Goal: Information Seeking & Learning: Learn about a topic

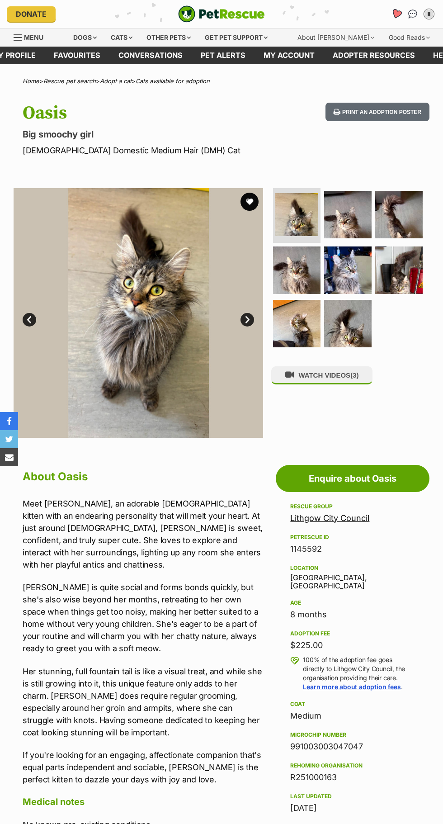
click at [396, 14] on icon "Favourites" at bounding box center [396, 14] width 11 height 10
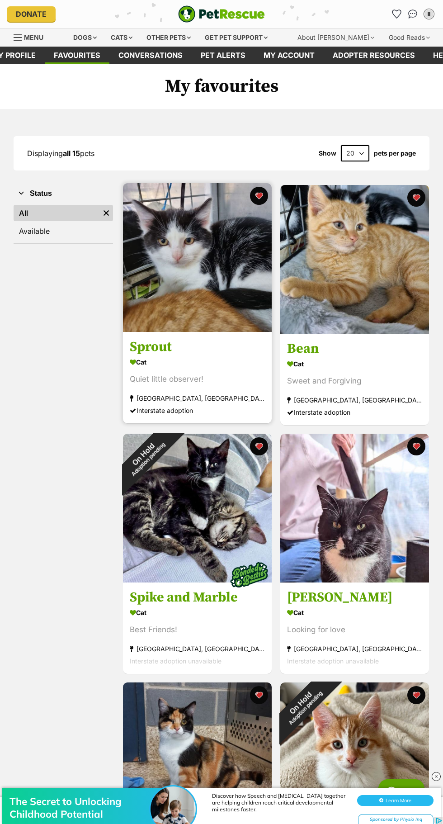
click at [228, 306] on img at bounding box center [197, 257] width 149 height 149
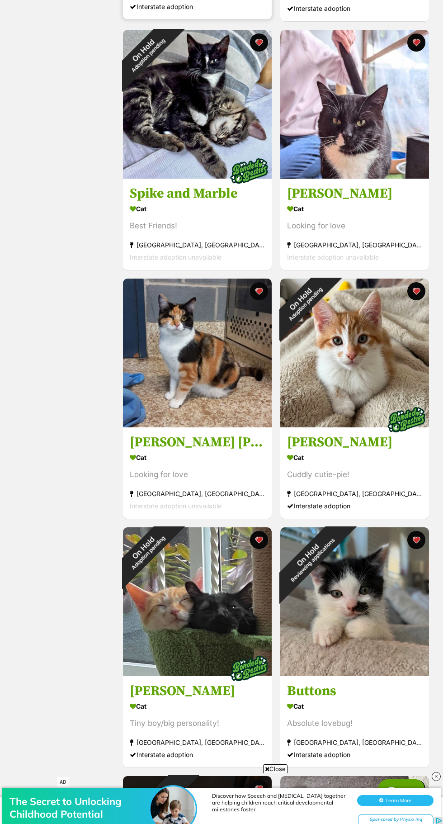
scroll to position [406, 0]
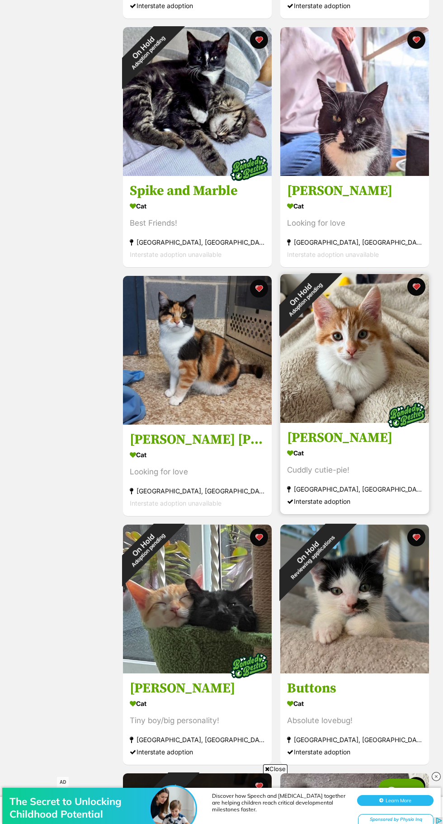
click at [351, 391] on img at bounding box center [354, 348] width 149 height 149
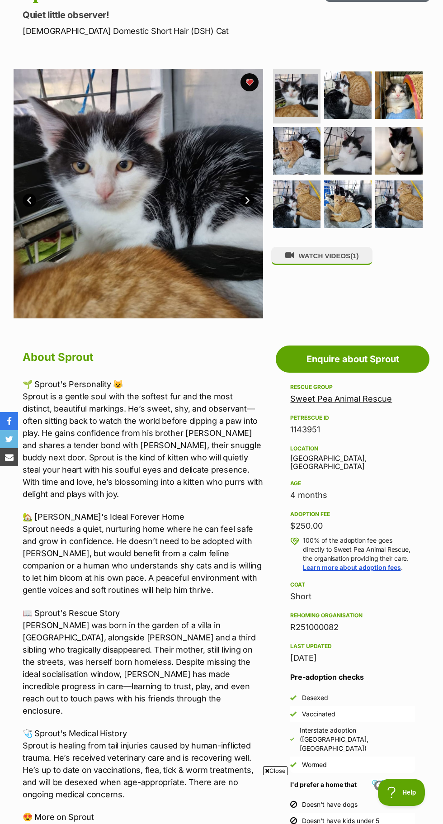
scroll to position [119, 0]
click at [354, 254] on span "(1)" at bounding box center [354, 256] width 8 height 8
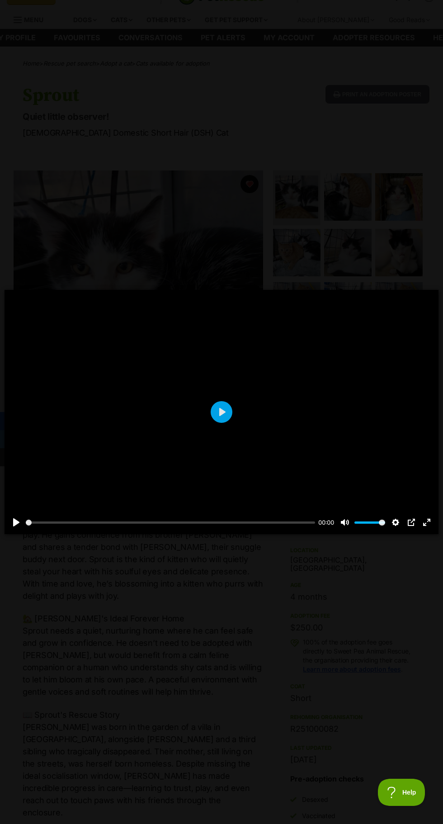
scroll to position [0, 0]
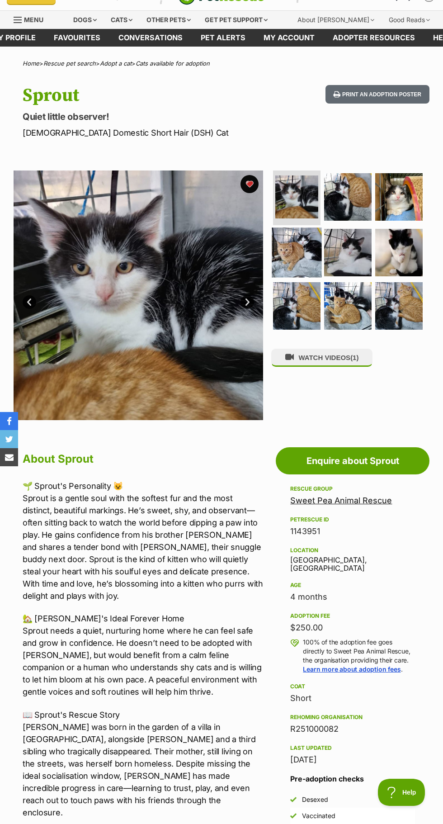
click at [313, 228] on img at bounding box center [297, 253] width 50 height 50
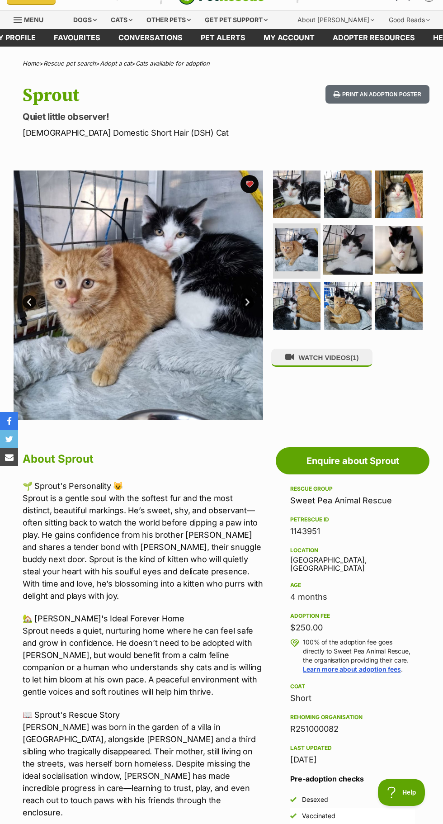
click at [356, 250] on img at bounding box center [348, 250] width 50 height 50
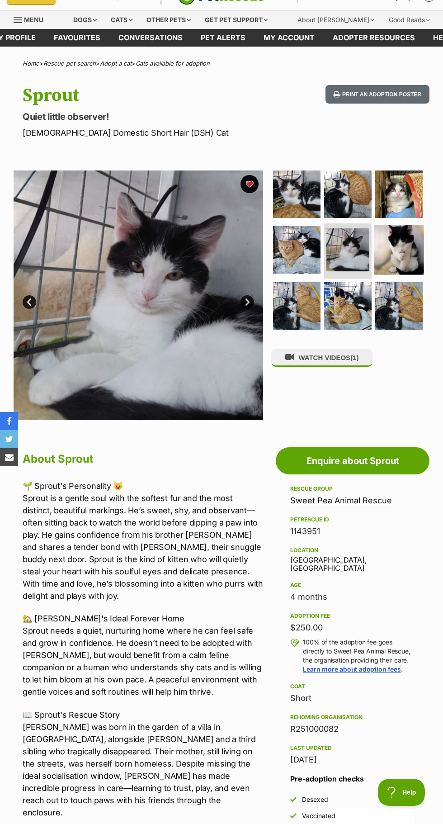
click at [396, 241] on img at bounding box center [399, 250] width 50 height 50
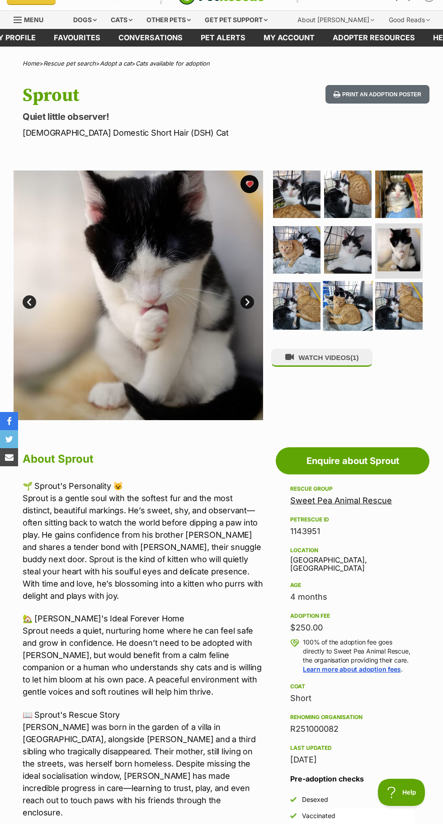
click at [357, 292] on img at bounding box center [348, 306] width 50 height 50
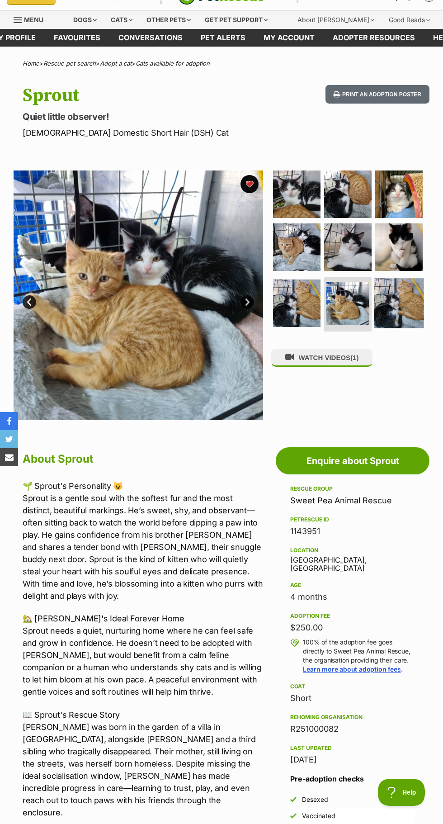
click at [395, 288] on img at bounding box center [399, 303] width 50 height 50
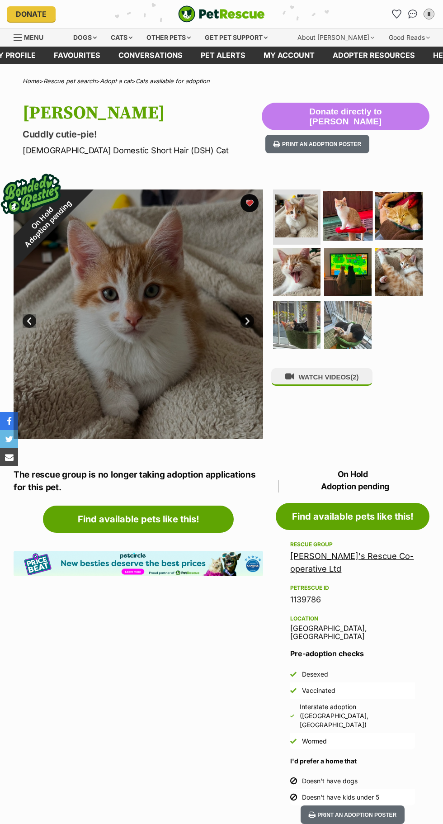
click at [346, 214] on img at bounding box center [348, 216] width 50 height 50
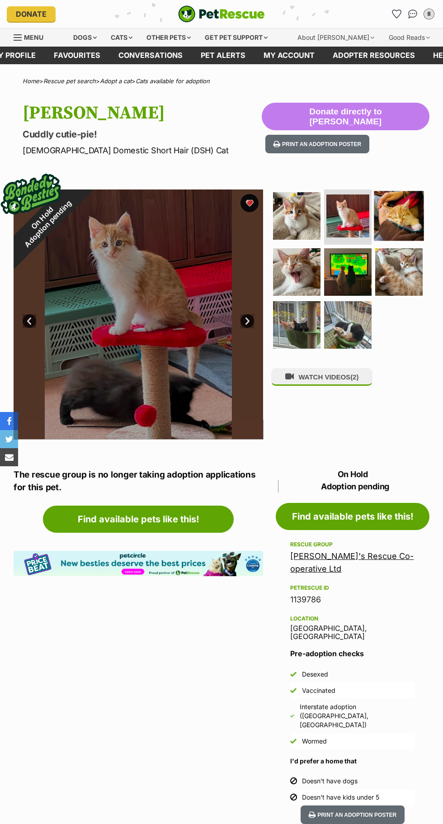
click at [393, 207] on img at bounding box center [399, 216] width 50 height 50
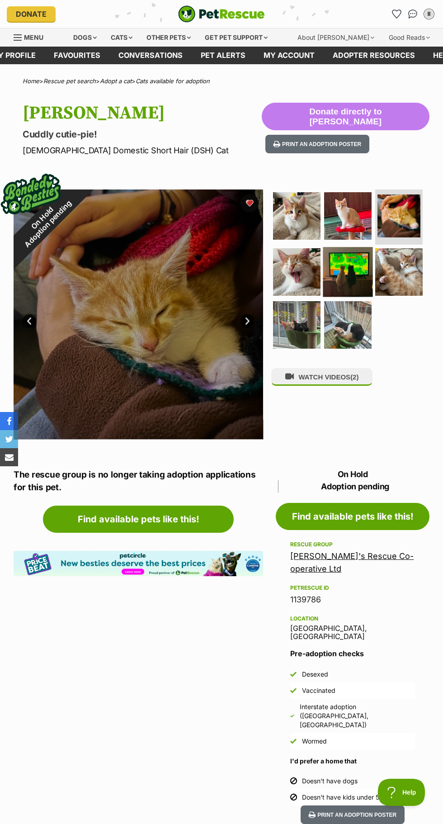
click at [345, 264] on img at bounding box center [348, 272] width 50 height 50
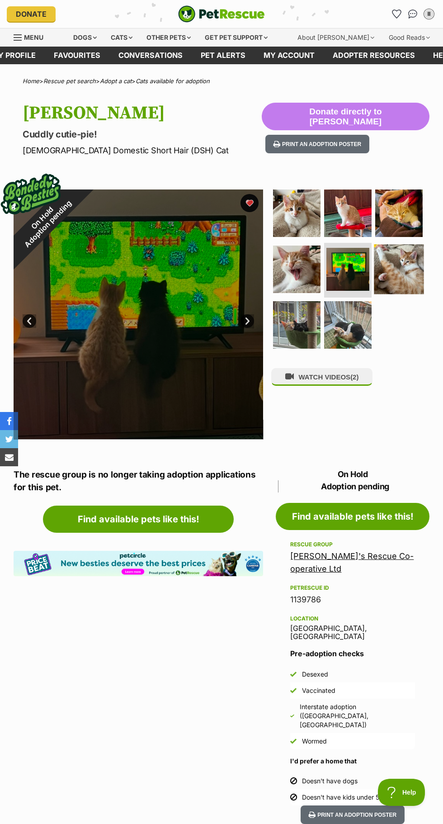
click at [398, 272] on img at bounding box center [399, 269] width 50 height 50
